Goal: Information Seeking & Learning: Learn about a topic

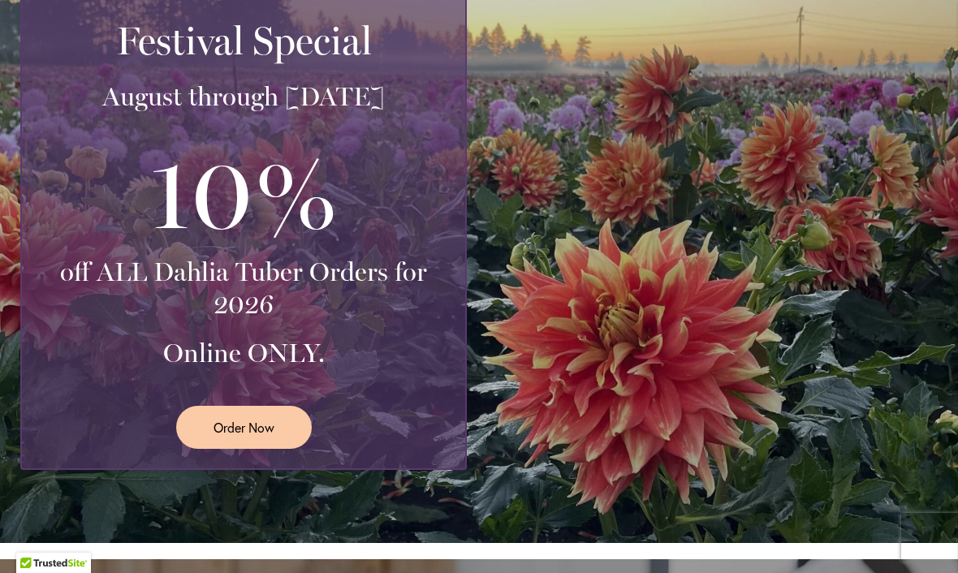
scroll to position [387, 0]
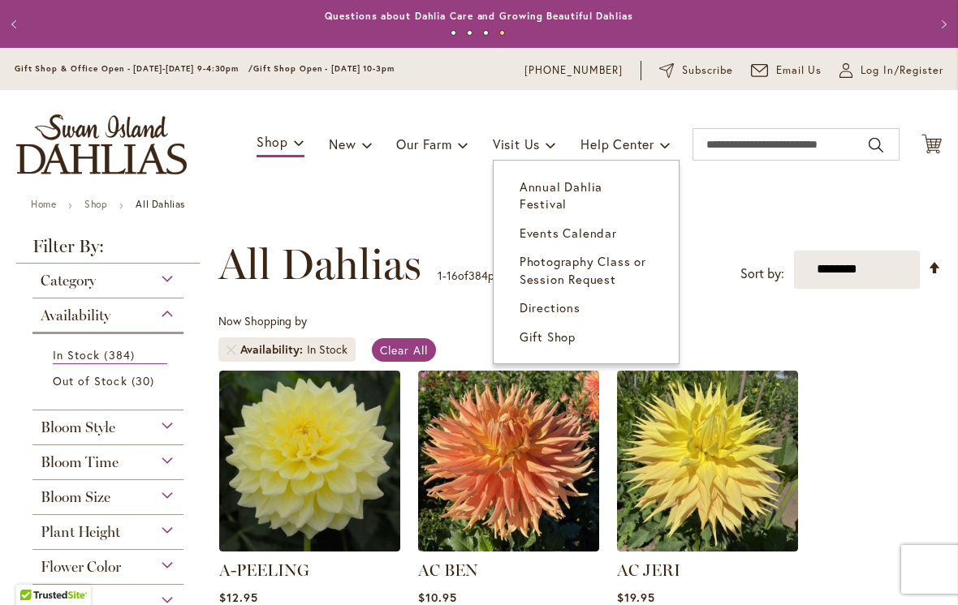
click at [602, 189] on span "Annual Dahlia Festival" at bounding box center [560, 195] width 83 height 33
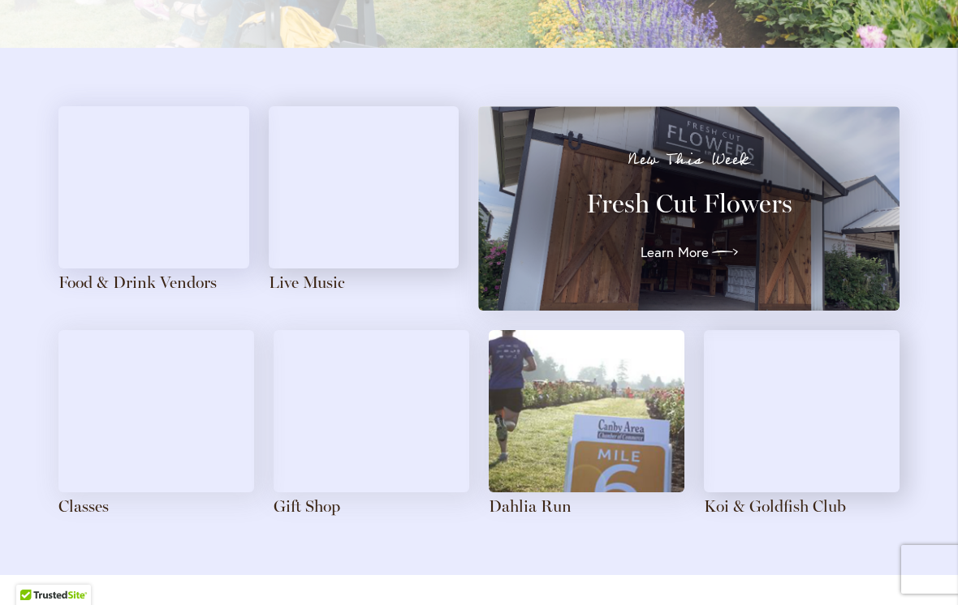
scroll to position [1781, 0]
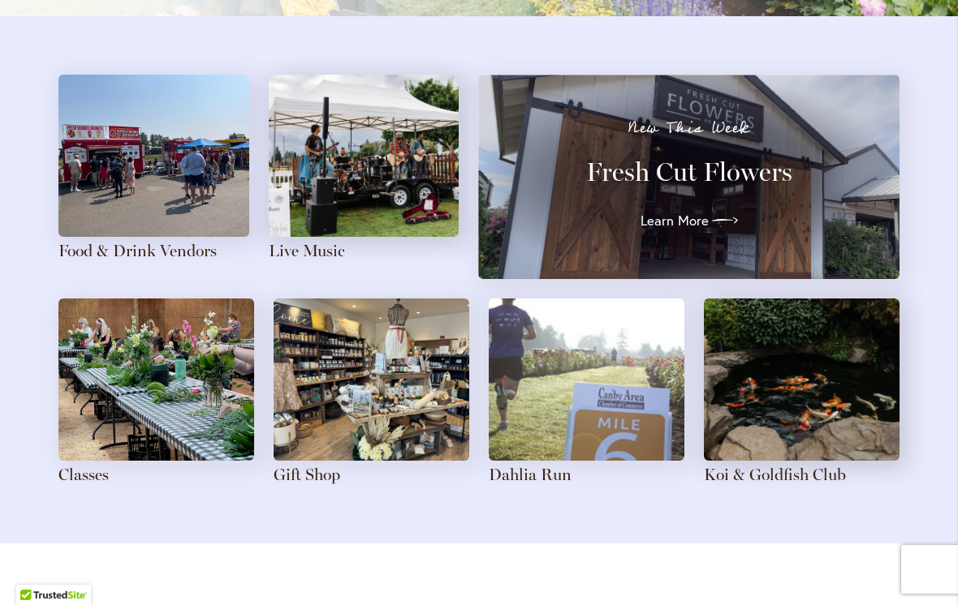
click at [107, 182] on img at bounding box center [153, 156] width 191 height 162
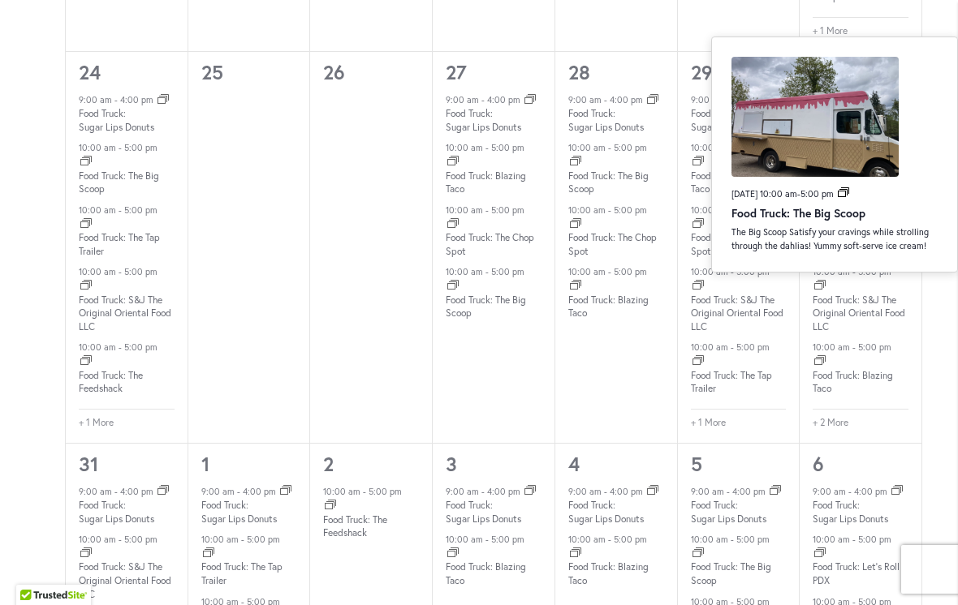
scroll to position [2369, 0]
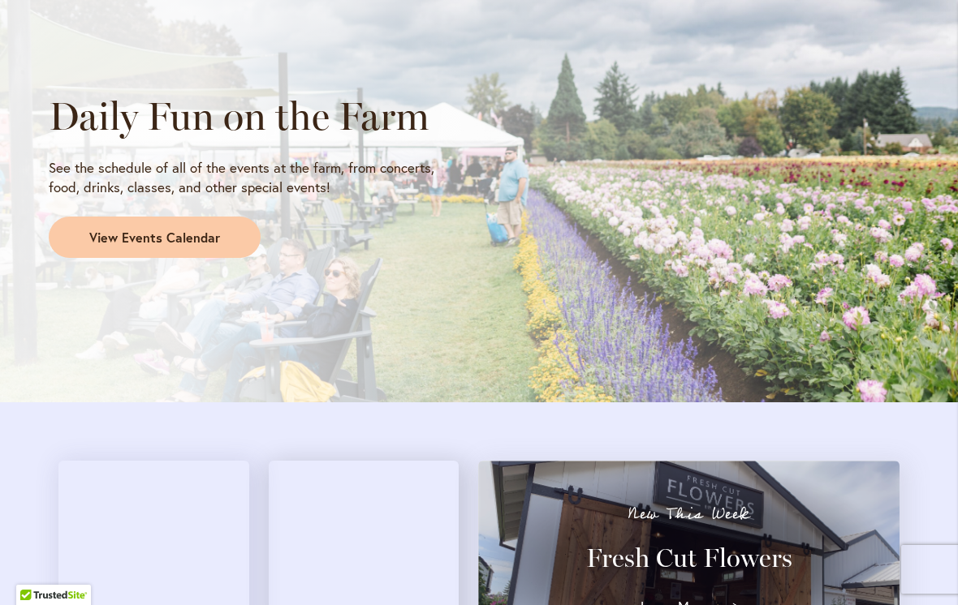
scroll to position [1396, 0]
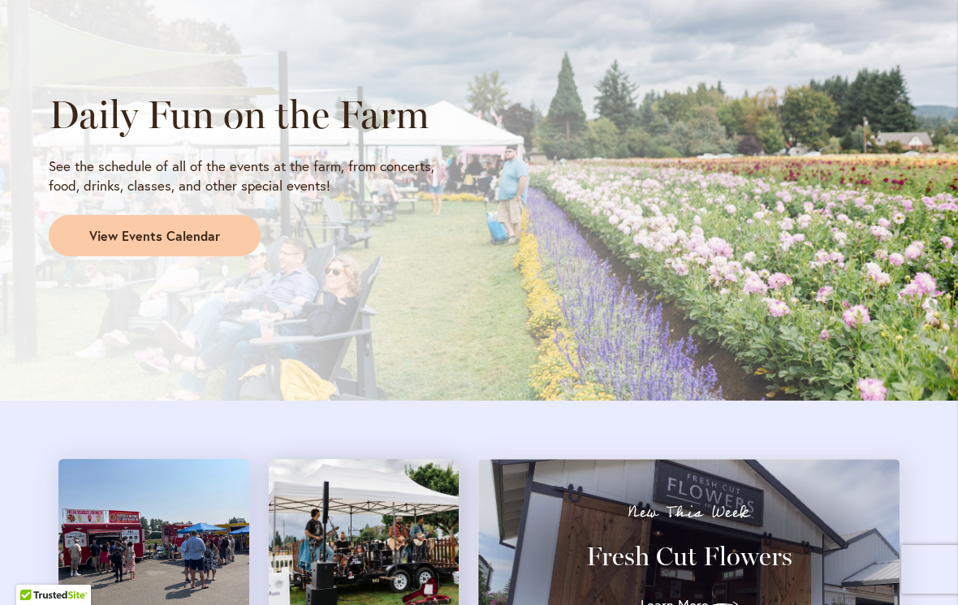
click at [99, 239] on span "View Events Calendar" at bounding box center [154, 236] width 131 height 19
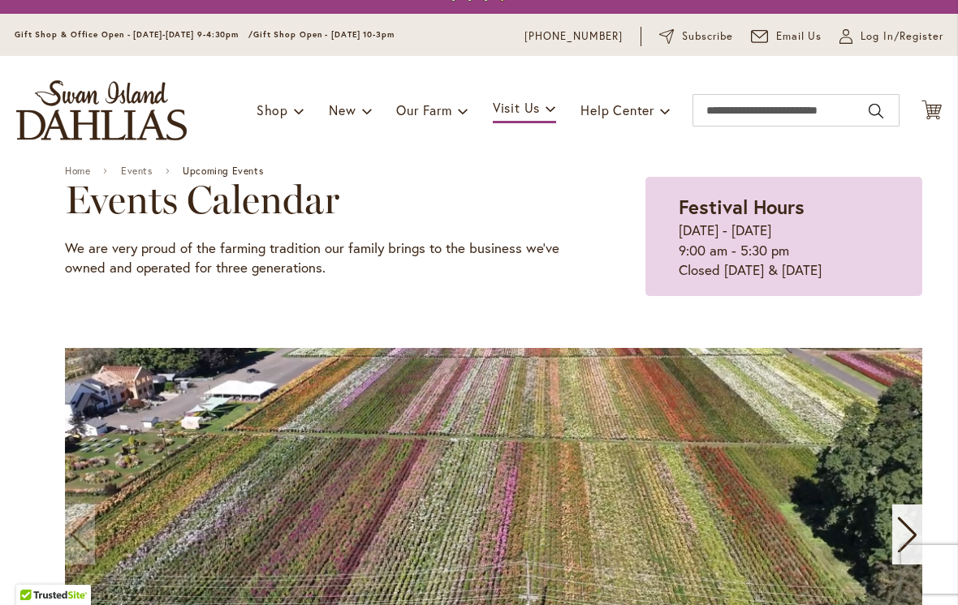
scroll to position [47, 0]
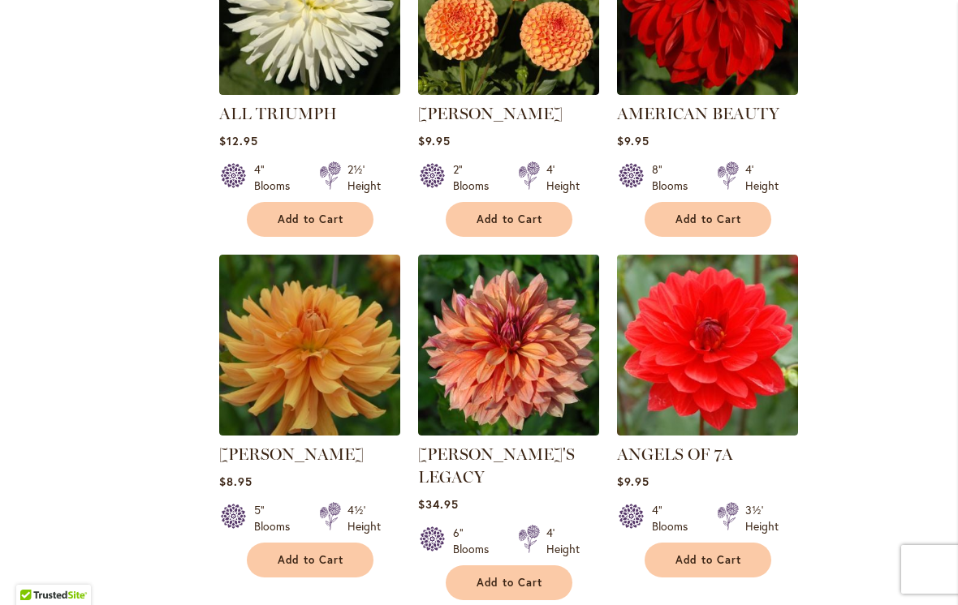
scroll to position [1202, 0]
